Goal: Find specific page/section: Find specific page/section

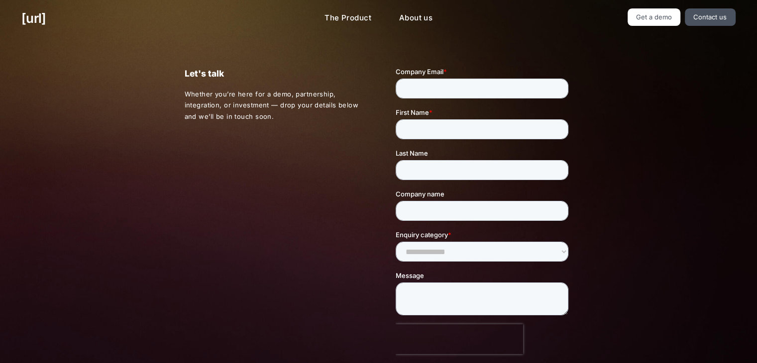
scroll to position [252, 0]
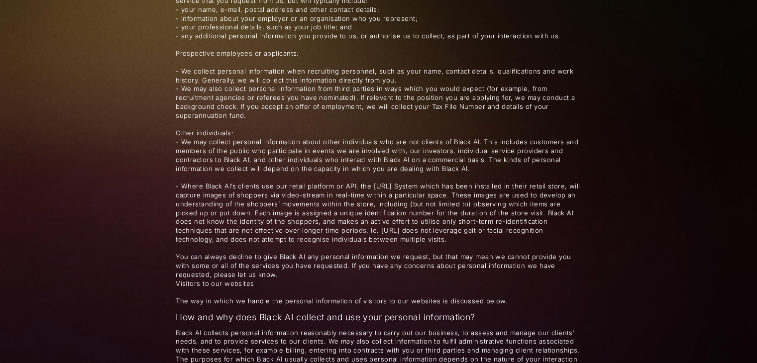
scroll to position [1505, 0]
